Goal: Information Seeking & Learning: Learn about a topic

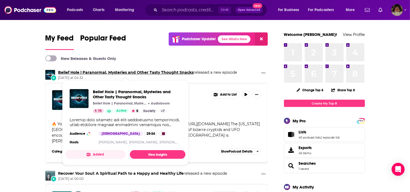
click at [65, 71] on link "Belief Hole | Paranormal, Mysteries and Other Tasty Thought Snacks" at bounding box center [126, 72] width 136 height 5
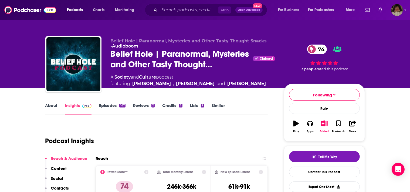
click at [49, 104] on link "About" at bounding box center [51, 109] width 12 height 12
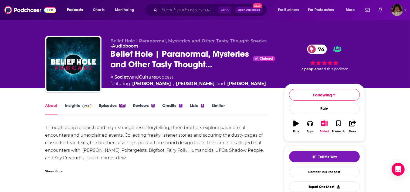
click at [164, 12] on input "Search podcasts, credits, & more..." at bounding box center [189, 10] width 59 height 9
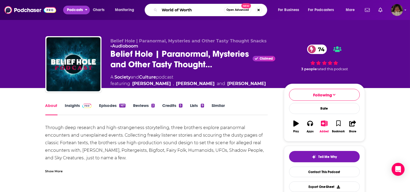
type input "World of Worth"
click at [71, 9] on span "Podcasts" at bounding box center [75, 10] width 16 height 8
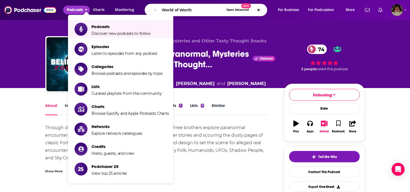
click at [83, 11] on span "Podcasts" at bounding box center [75, 10] width 16 height 8
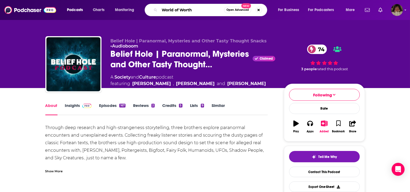
click at [196, 9] on input "World of Worth" at bounding box center [192, 10] width 65 height 9
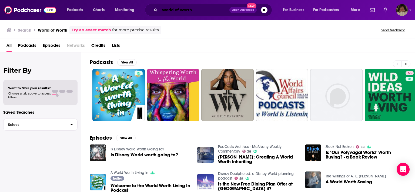
click at [175, 10] on input "World of Worth" at bounding box center [195, 10] width 70 height 9
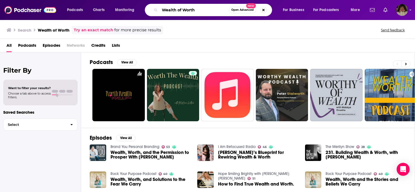
click at [202, 9] on input "Wealth of Worth" at bounding box center [194, 10] width 69 height 9
type input "Wealth of Worth - [PERSON_NAME]"
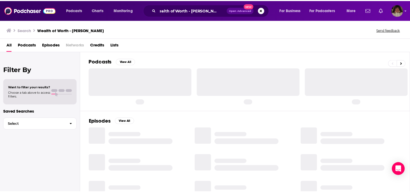
scroll to position [0, 12]
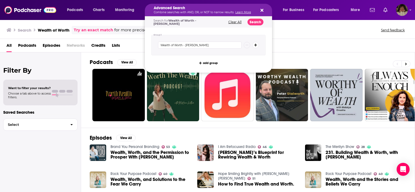
click at [119, 43] on span "Lists" at bounding box center [116, 46] width 8 height 11
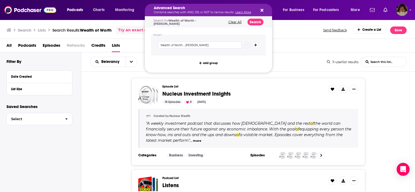
click at [263, 10] on icon "Search podcasts, credits, & more..." at bounding box center [261, 10] width 3 height 4
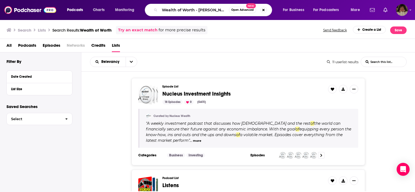
click at [105, 51] on span "Credits" at bounding box center [98, 46] width 14 height 11
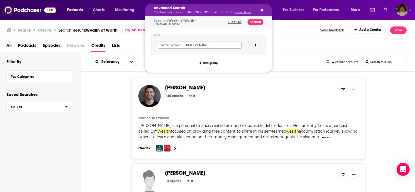
click at [217, 43] on input "Wealth of Worth - [PERSON_NAME]" at bounding box center [199, 45] width 83 height 7
type input "W"
type input "Paranormal"
click at [257, 22] on button "Search" at bounding box center [255, 22] width 16 height 7
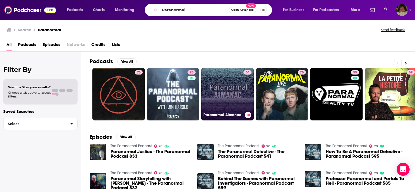
click at [235, 94] on link "64 Paranormal Almanac" at bounding box center [227, 94] width 52 height 52
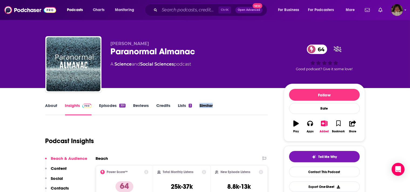
click at [50, 105] on link "About" at bounding box center [51, 109] width 12 height 12
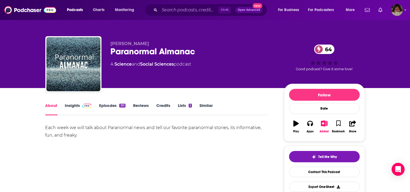
click at [111, 104] on link "Episodes 351" at bounding box center [112, 109] width 26 height 12
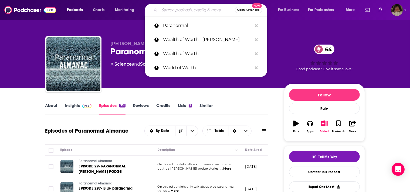
click at [207, 8] on input "Search podcasts, credits, & more..." at bounding box center [197, 10] width 75 height 9
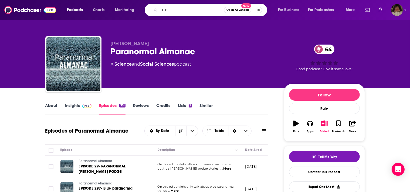
type input "ET's"
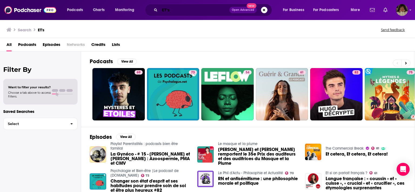
click at [170, 9] on input "ET's" at bounding box center [195, 10] width 70 height 9
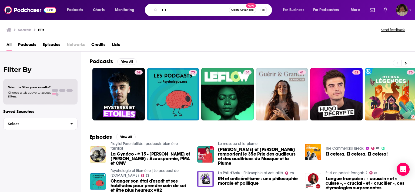
type input "E"
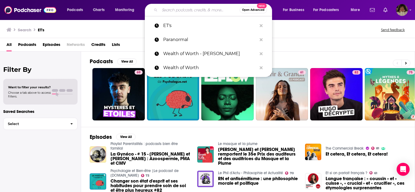
click at [170, 9] on input "Search podcasts, credits, & more..." at bounding box center [200, 10] width 80 height 9
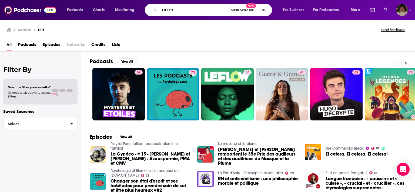
type input "UFO's"
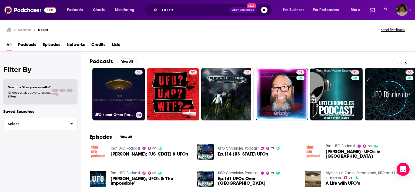
click at [122, 91] on link "38 UFO‘s and Other Paranormal Stuff" at bounding box center [118, 94] width 52 height 52
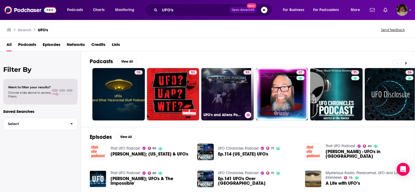
click at [224, 90] on link "53 UFO's and Aliens Podcast" at bounding box center [227, 94] width 52 height 52
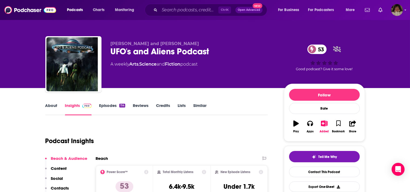
click at [109, 105] on link "Episodes 114" at bounding box center [112, 109] width 26 height 12
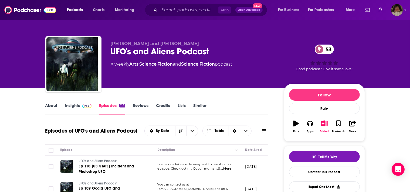
click at [72, 105] on link "Insights" at bounding box center [78, 109] width 27 height 12
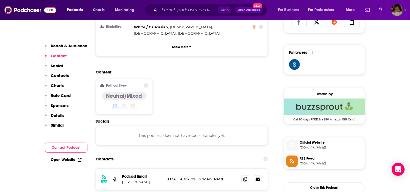
scroll to position [385, 0]
